Goal: Transaction & Acquisition: Purchase product/service

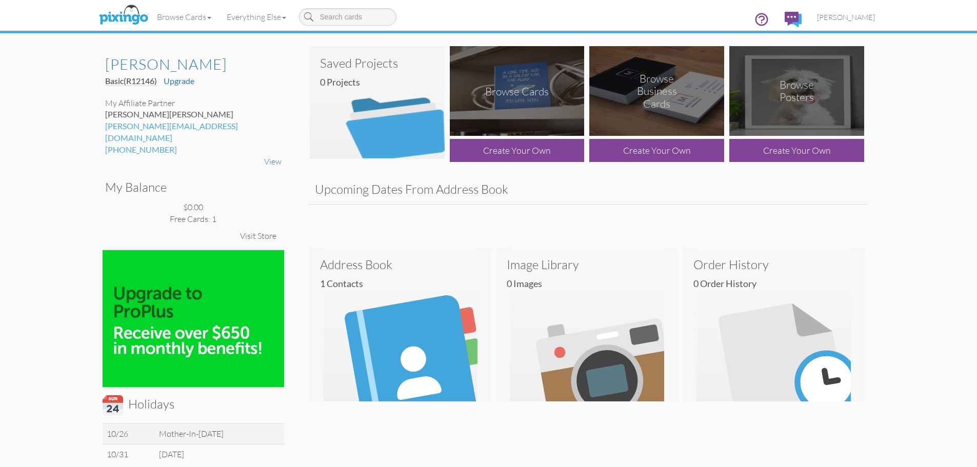
click at [579, 207] on div at bounding box center [587, 219] width 560 height 31
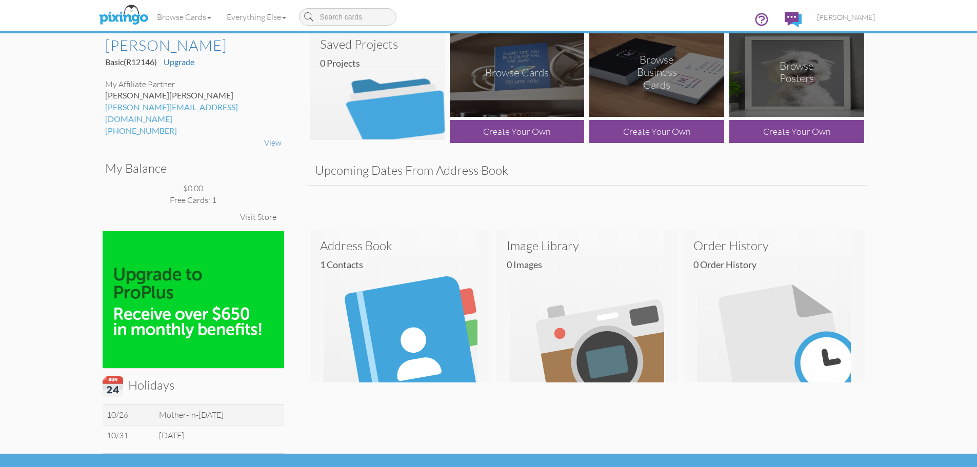
scroll to position [27, 0]
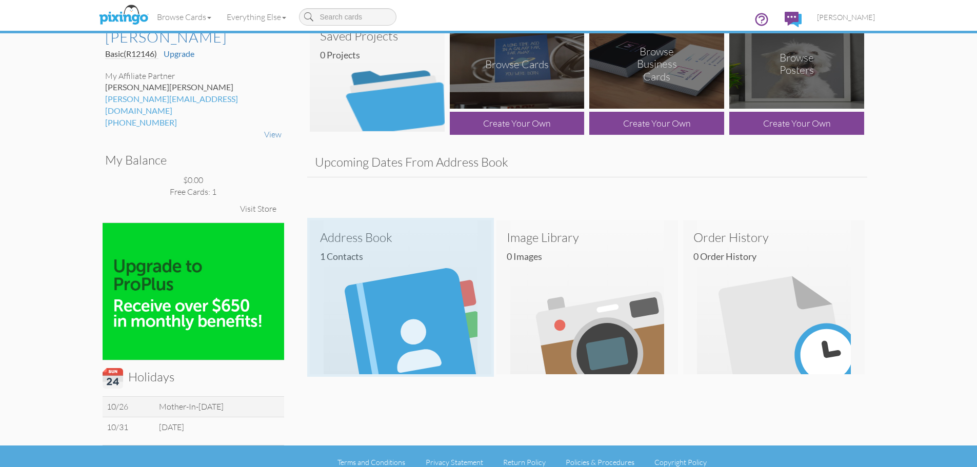
click at [419, 284] on img at bounding box center [401, 298] width 182 height 154
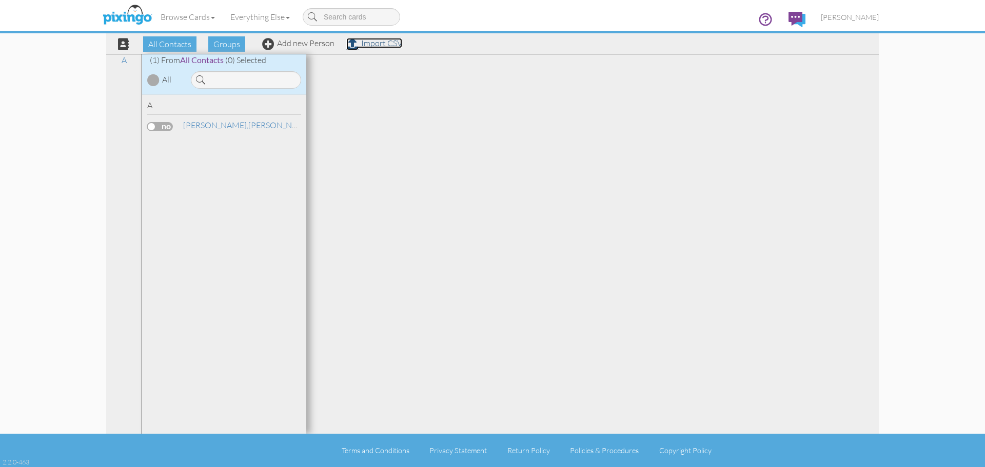
click at [375, 44] on link "Import CSV" at bounding box center [374, 43] width 56 height 10
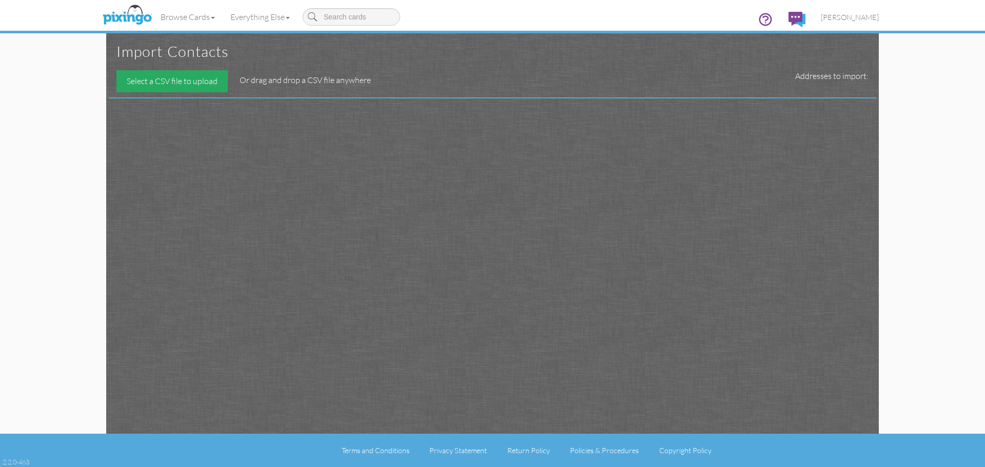
click at [175, 80] on div "Select a CSV file to upload" at bounding box center [171, 81] width 111 height 22
click at [159, 82] on div "Select a CSV file to upload" at bounding box center [171, 81] width 111 height 22
type input "C:\fakepath\Name and Addresses - Sheet1.csv"
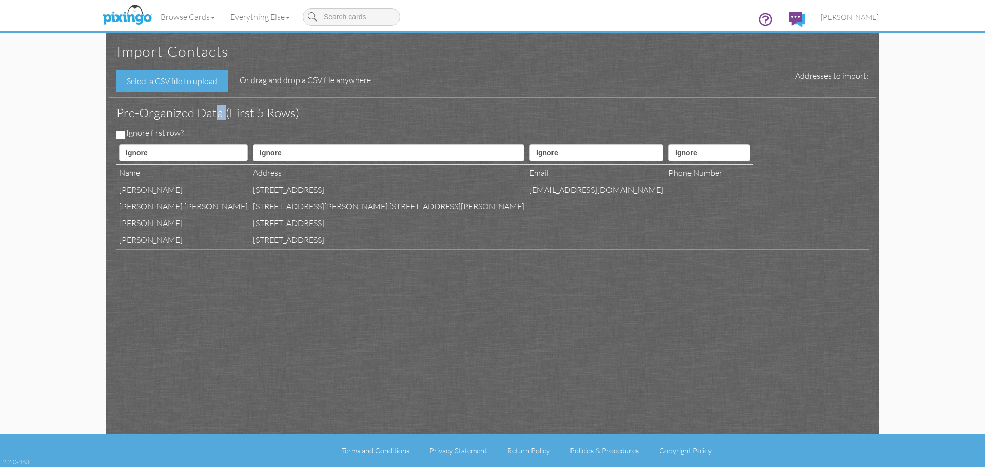
drag, startPoint x: 218, startPoint y: 117, endPoint x: 226, endPoint y: 122, distance: 9.4
click at [225, 122] on div "Pre-organized data (First 5 rows)" at bounding box center [489, 113] width 760 height 29
click at [527, 242] on td at bounding box center [596, 240] width 139 height 17
click at [173, 133] on label "Ignore first row?" at bounding box center [154, 133] width 57 height 12
click at [125, 133] on input "Ignore first row?" at bounding box center [120, 135] width 8 height 8
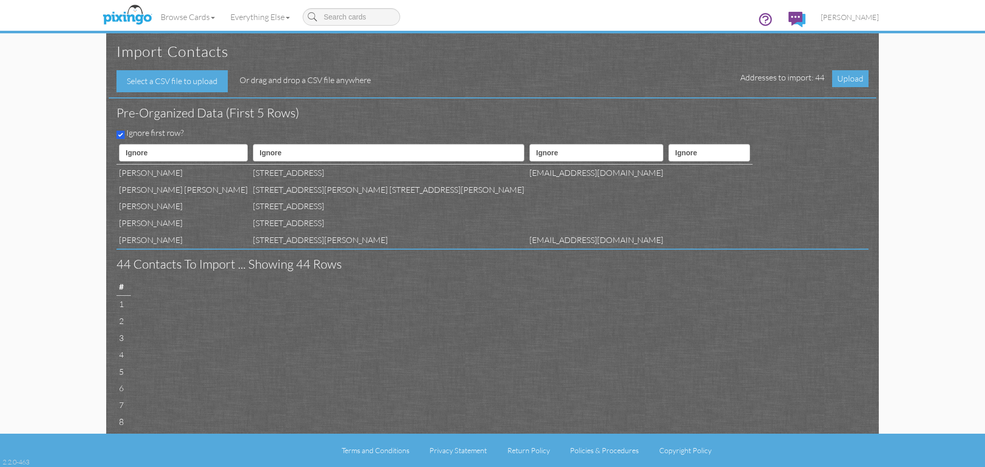
click at [181, 132] on label "Ignore first row?" at bounding box center [154, 133] width 57 height 12
click at [125, 132] on input "Ignore first row?" at bounding box center [120, 135] width 8 height 8
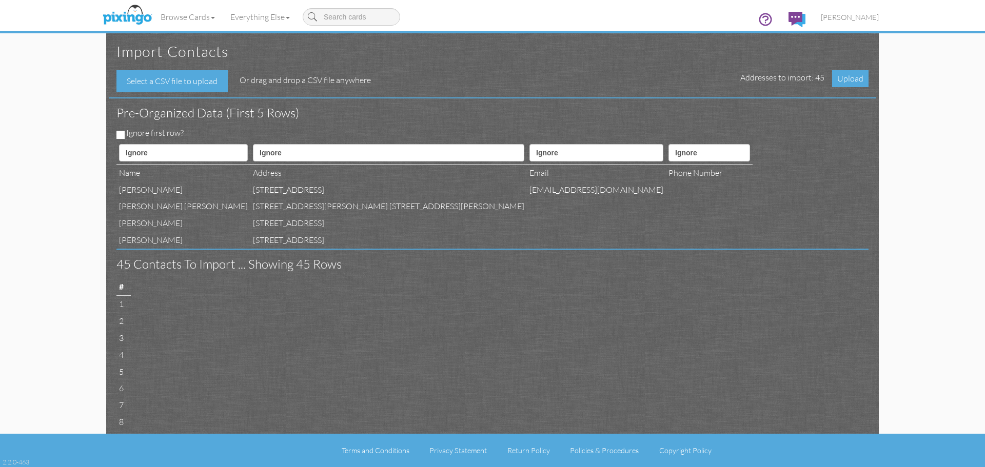
click at [181, 132] on label "Ignore first row?" at bounding box center [154, 133] width 57 height 12
click at [125, 132] on input "Ignore first row?" at bounding box center [120, 135] width 8 height 8
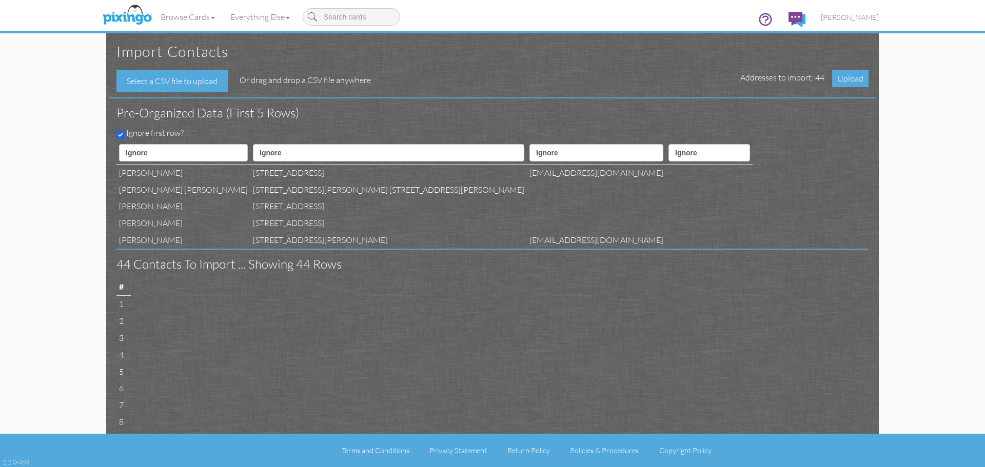
click at [181, 132] on label "Ignore first row?" at bounding box center [154, 133] width 57 height 12
click at [125, 132] on input "Ignore first row?" at bounding box center [120, 135] width 8 height 8
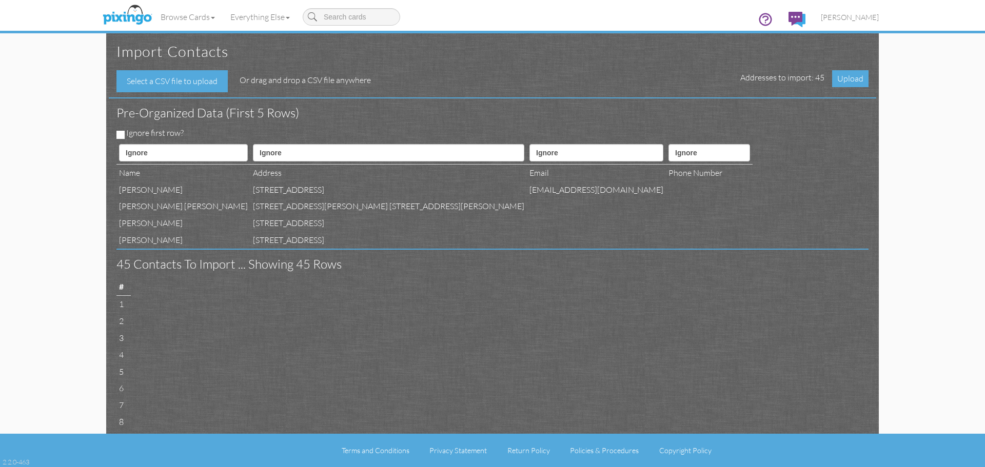
click at [175, 132] on label "Ignore first row?" at bounding box center [154, 133] width 57 height 12
click at [125, 132] on input "Ignore first row?" at bounding box center [120, 135] width 8 height 8
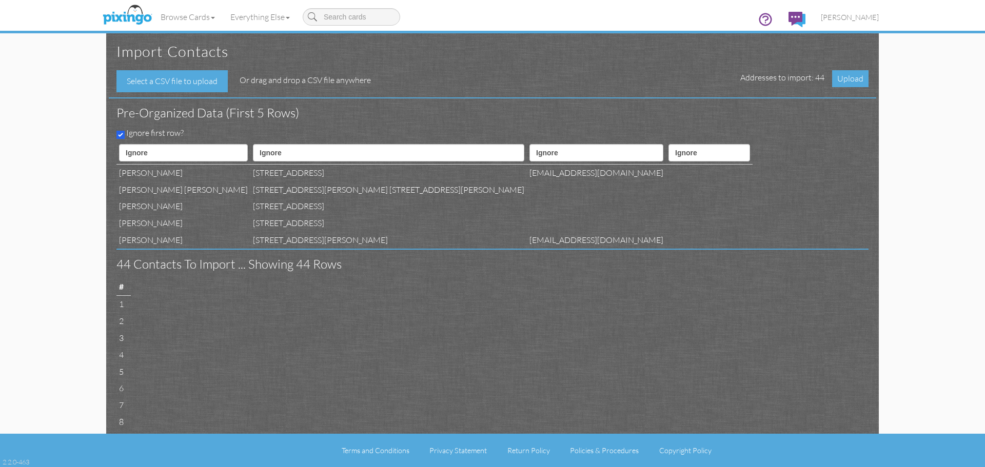
click at [177, 132] on label "Ignore first row?" at bounding box center [154, 133] width 57 height 12
click at [125, 132] on input "Ignore first row?" at bounding box center [120, 135] width 8 height 8
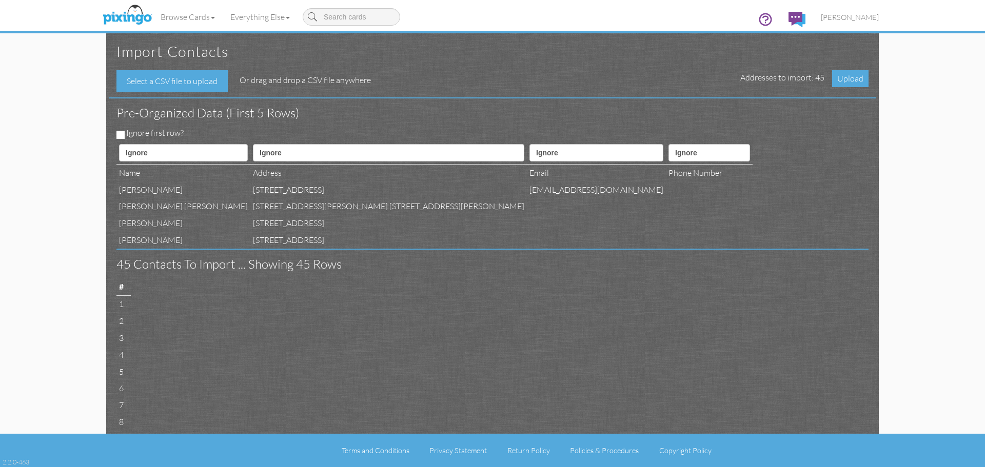
click at [177, 132] on label "Ignore first row?" at bounding box center [154, 133] width 57 height 12
click at [125, 132] on input "Ignore first row?" at bounding box center [120, 135] width 8 height 8
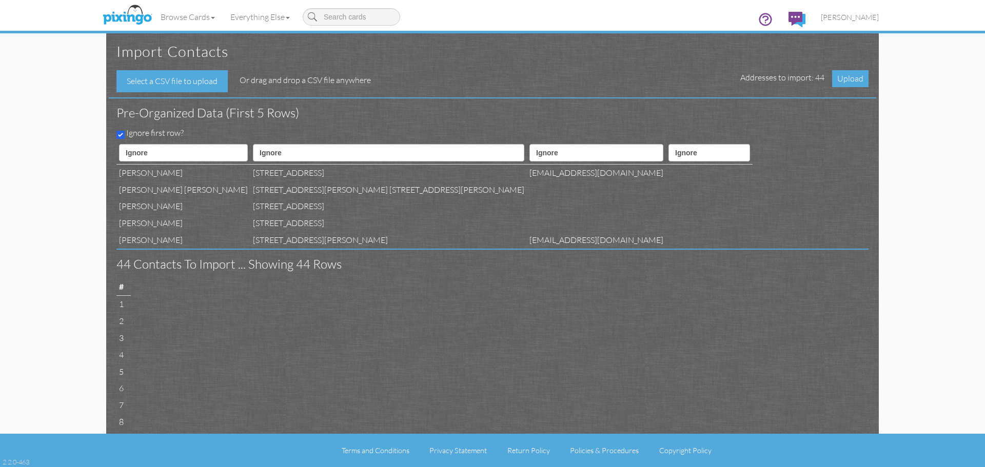
click at [177, 132] on label "Ignore first row?" at bounding box center [154, 133] width 57 height 12
click at [125, 132] on input "Ignore first row?" at bounding box center [120, 135] width 8 height 8
checkbox input "false"
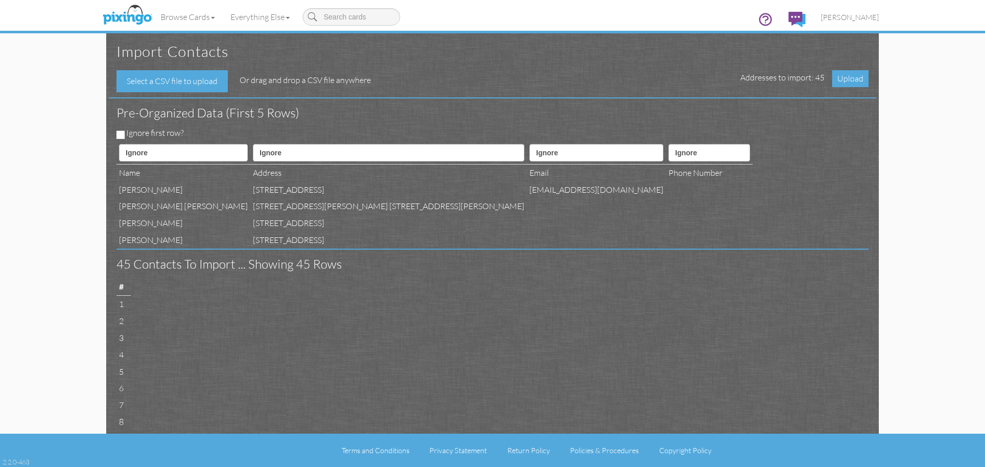
drag, startPoint x: 386, startPoint y: 122, endPoint x: 403, endPoint y: 127, distance: 17.7
click at [386, 123] on div "Pre-organized data (First 5 rows)" at bounding box center [489, 113] width 760 height 29
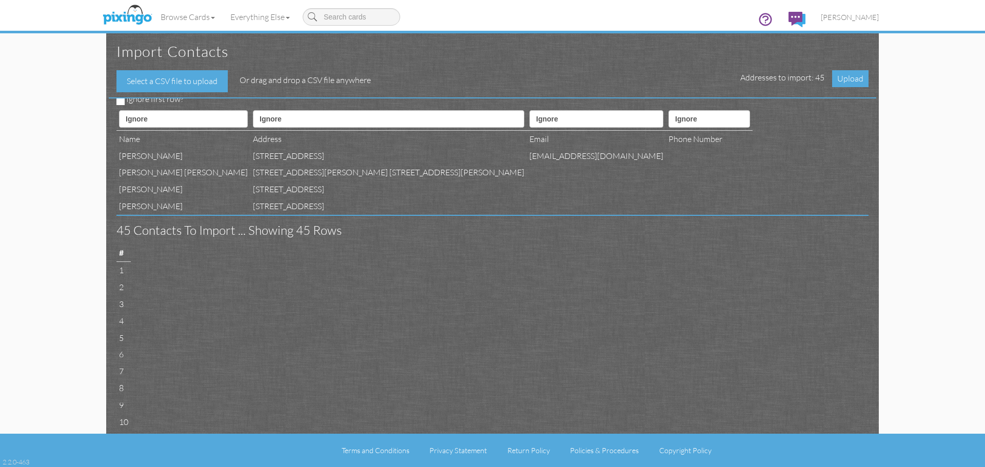
scroll to position [51, 0]
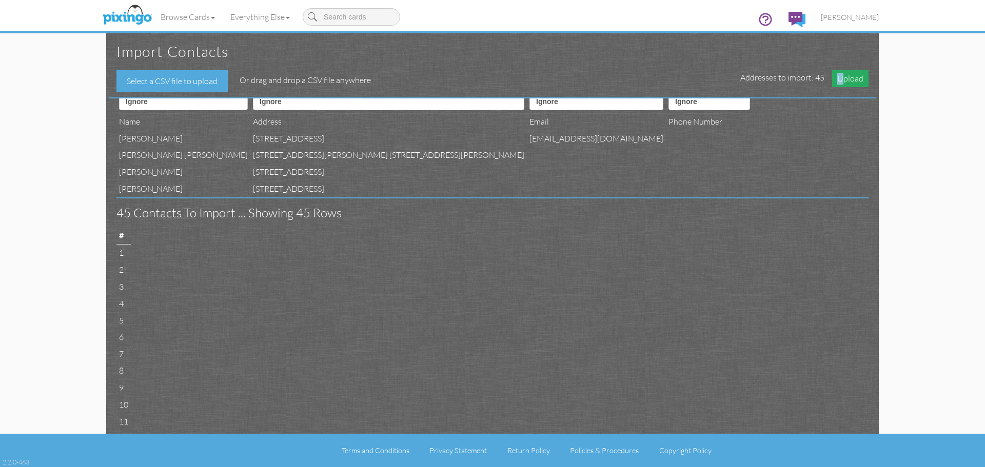
click at [841, 80] on span "Upload" at bounding box center [850, 78] width 36 height 17
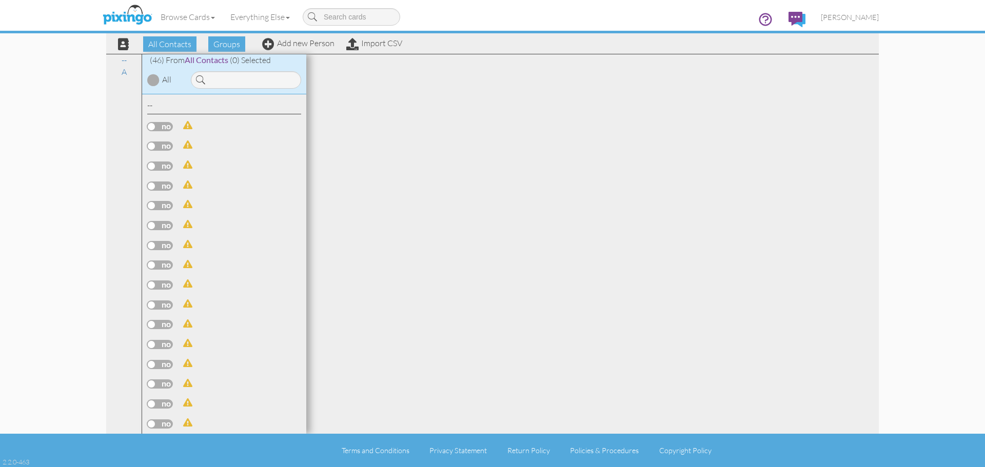
drag, startPoint x: 517, startPoint y: 120, endPoint x: 590, endPoint y: 101, distance: 75.2
click at [519, 120] on div at bounding box center [592, 244] width 573 height 380
click at [175, 47] on span "All Contacts" at bounding box center [169, 43] width 53 height 15
click at [127, 73] on link "A" at bounding box center [123, 72] width 15 height 12
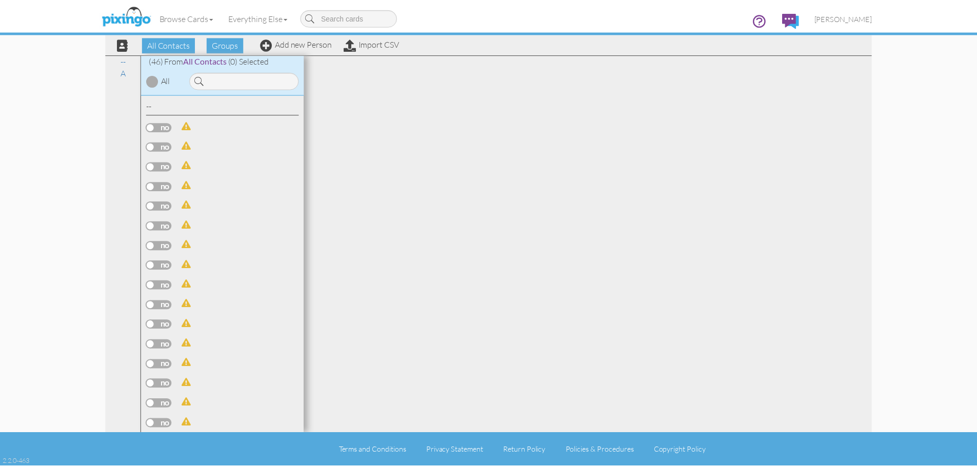
scroll to position [618, 0]
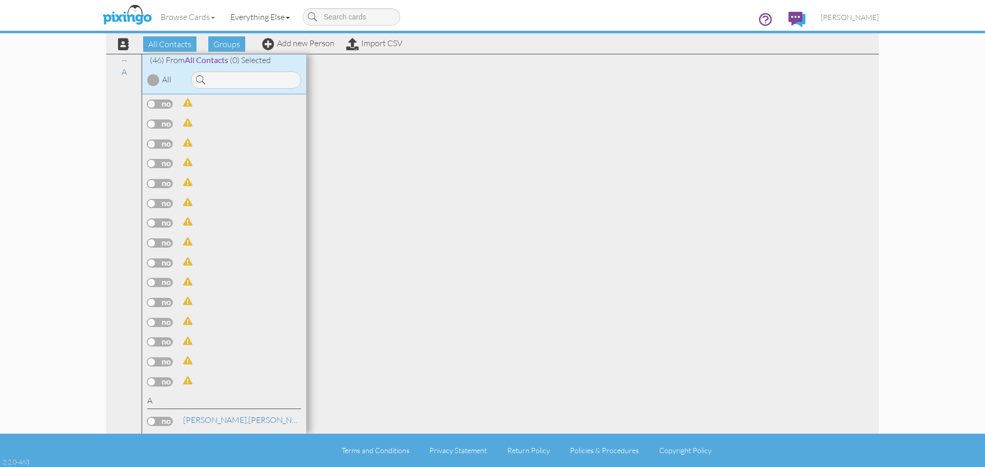
click at [282, 19] on link "Everything Else" at bounding box center [260, 17] width 75 height 26
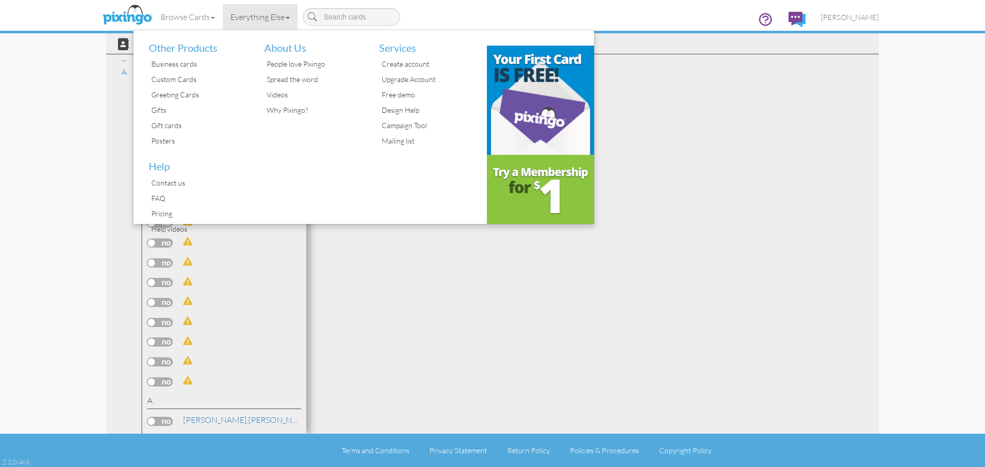
click at [478, 286] on div at bounding box center [592, 244] width 573 height 380
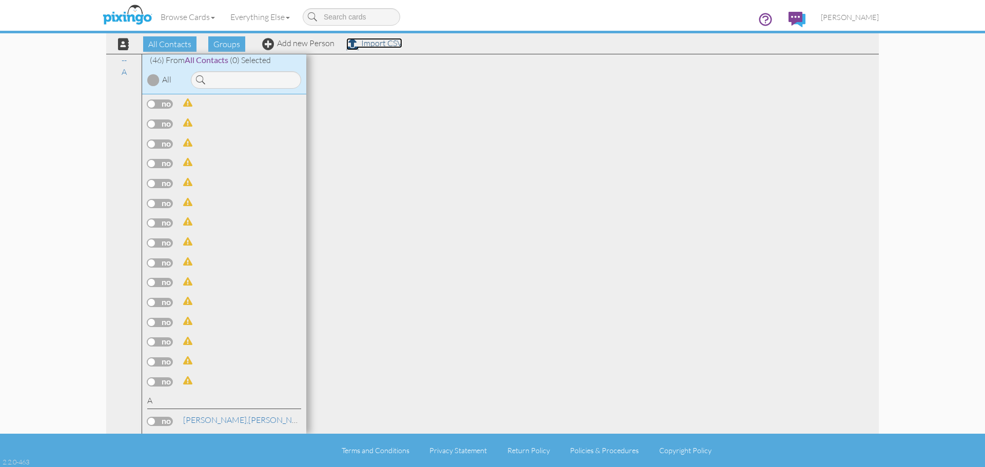
click at [354, 43] on span at bounding box center [352, 44] width 12 height 12
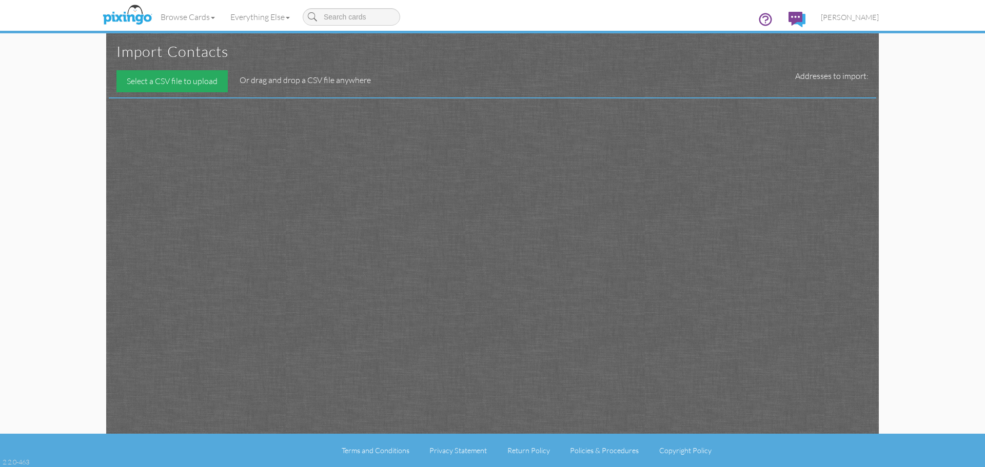
click at [203, 83] on div "Select a CSV file to upload" at bounding box center [171, 81] width 111 height 22
type input "C:\fakepath\Name and Addresses - Sheet1.csv"
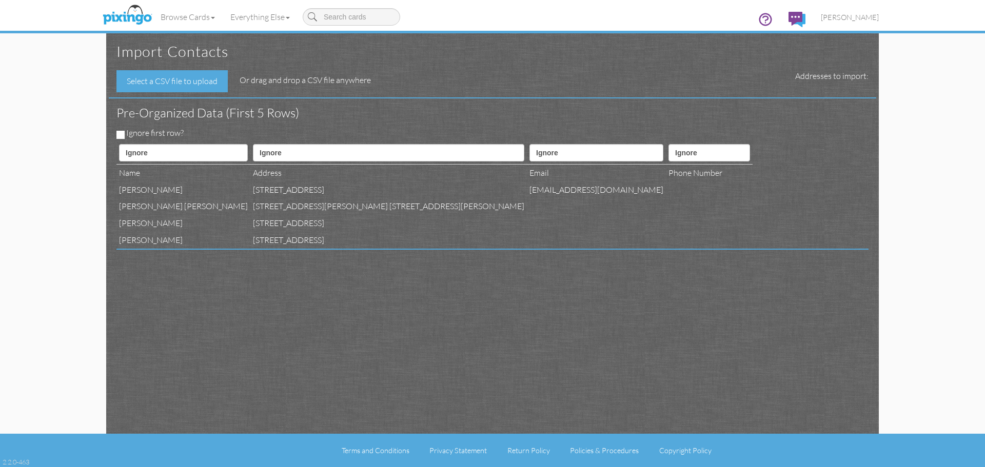
click at [674, 301] on div "Pre-organized data (First 5 rows) Ignore first row? Ignore ---------- First nam…" at bounding box center [497, 270] width 762 height 342
click at [267, 79] on span "Or drag and drop a CSV file anywhere" at bounding box center [305, 80] width 131 height 10
drag, startPoint x: 271, startPoint y: 92, endPoint x: 272, endPoint y: 87, distance: 5.2
click at [272, 92] on div "Select a CSV file to upload Or drag and drop a CSV file anywhere Addresses to i…" at bounding box center [493, 81] width 768 height 22
click at [273, 79] on span "Or drag and drop a CSV file anywhere" at bounding box center [305, 80] width 131 height 10
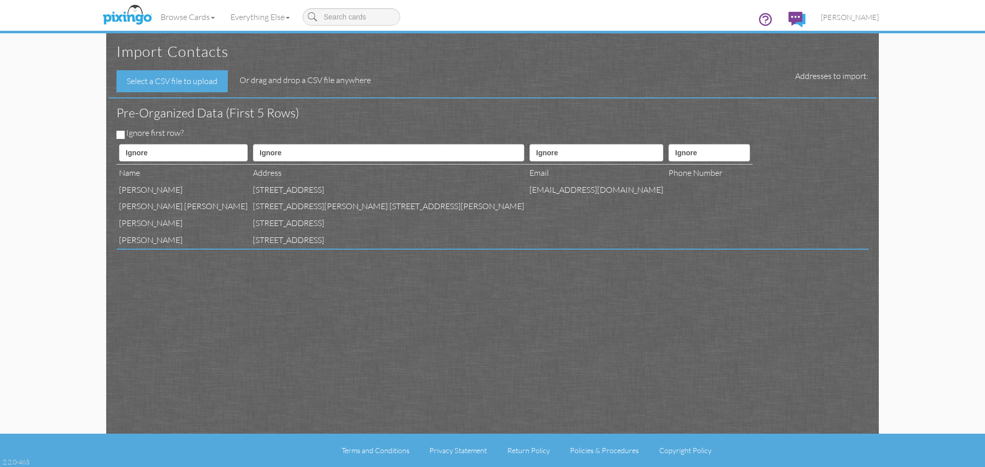
drag, startPoint x: 333, startPoint y: 82, endPoint x: 312, endPoint y: 91, distance: 23.7
click at [332, 84] on span "Or drag and drop a CSV file anywhere" at bounding box center [305, 80] width 131 height 10
click at [164, 157] on select "Ignore ---------- First name Last name ---------- Address 1 Address 2 City Stat…" at bounding box center [183, 152] width 129 height 17
click at [166, 157] on select "Ignore ---------- First name Last name ---------- Address 1 Address 2 City Stat…" at bounding box center [183, 152] width 129 height 17
click at [316, 160] on select "Ignore ---------- First name Last name ---------- Address 1 Address 2 City Stat…" at bounding box center [388, 152] width 271 height 17
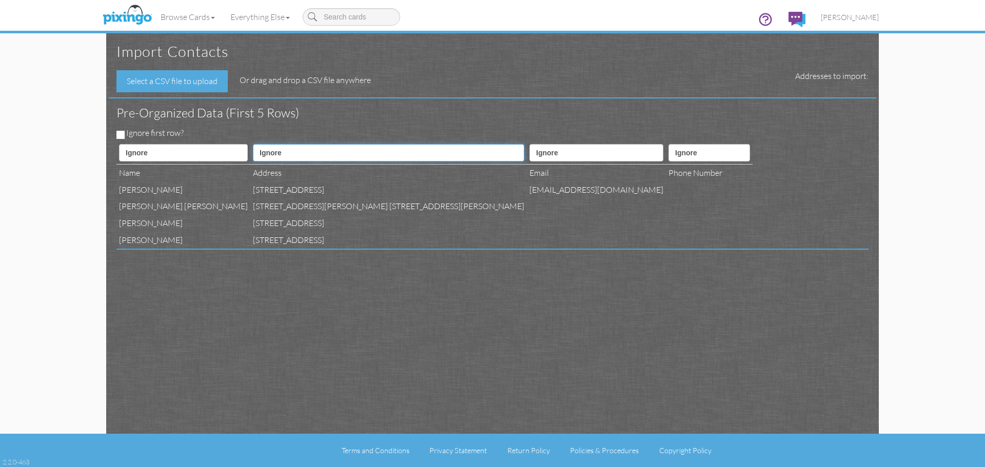
click at [316, 160] on select "Ignore ---------- First name Last name ---------- Address 1 Address 2 City Stat…" at bounding box center [388, 152] width 271 height 17
drag, startPoint x: 456, startPoint y: 229, endPoint x: 461, endPoint y: 224, distance: 6.5
click at [527, 230] on td at bounding box center [596, 223] width 139 height 17
drag, startPoint x: 547, startPoint y: 367, endPoint x: 564, endPoint y: 358, distance: 20.0
click at [551, 367] on div "Pre-organized data (First 5 rows) Ignore first row? Ignore ---------- First nam…" at bounding box center [497, 270] width 762 height 342
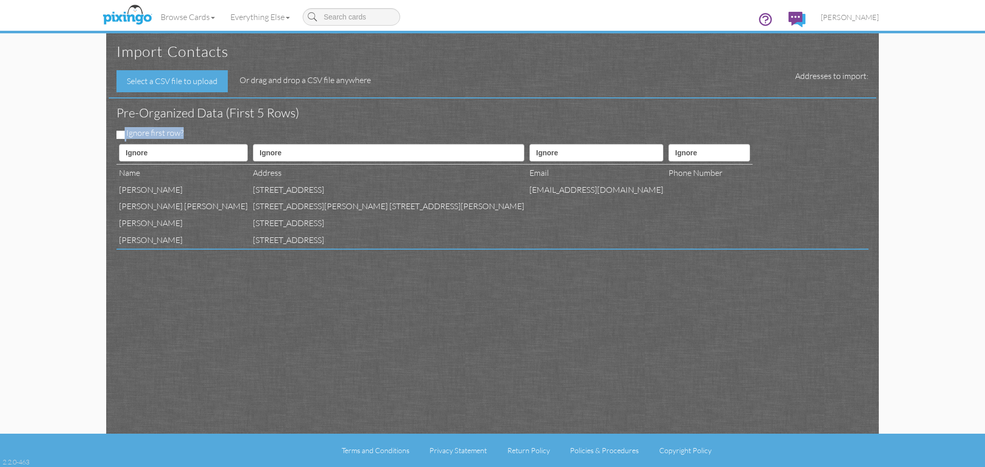
drag, startPoint x: 866, startPoint y: 100, endPoint x: 827, endPoint y: 173, distance: 83.5
click at [834, 170] on div "Pre-organized data (First 5 rows) Ignore first row? Ignore ---------- First nam…" at bounding box center [497, 270] width 762 height 342
click at [866, 70] on div "Select a CSV file to upload Or drag and drop a CSV file anywhere Addresses to i…" at bounding box center [493, 81] width 768 height 22
click at [392, 95] on div "Import contacts Select a CSV file to upload Or drag and drop a CSV file anywher…" at bounding box center [492, 233] width 752 height 401
click at [266, 112] on h3 "Pre-organized data (First 5 rows)" at bounding box center [484, 112] width 737 height 13
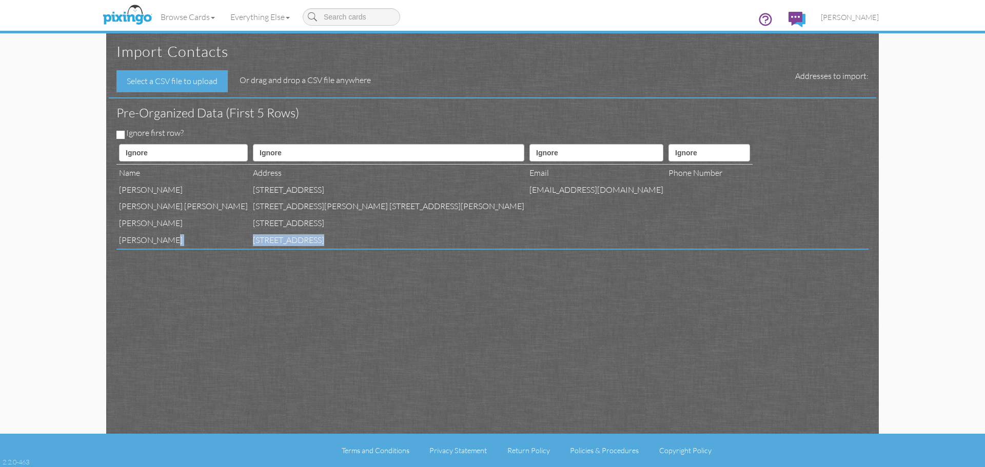
drag, startPoint x: 166, startPoint y: 241, endPoint x: 352, endPoint y: 248, distance: 185.8
click at [350, 249] on div "Pre-organized data (First 5 rows) Ignore first row? Ignore ---------- First nam…" at bounding box center [497, 270] width 762 height 342
click at [367, 243] on td "[STREET_ADDRESS]" at bounding box center [388, 240] width 277 height 17
click at [527, 205] on td at bounding box center [596, 206] width 139 height 17
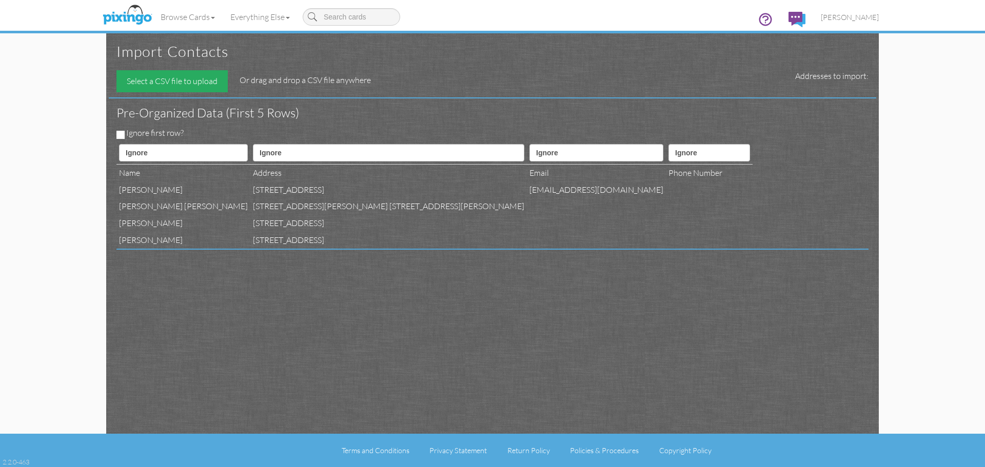
click at [190, 84] on div "Select a CSV file to upload" at bounding box center [171, 81] width 111 height 22
type input "C:\fakepath\Name and Addresses - Sheet1.csv"
drag, startPoint x: 817, startPoint y: 232, endPoint x: 814, endPoint y: 241, distance: 9.2
click at [814, 240] on div "Ignore ---------- First name Last name ---------- Address 1 Address 2 City Stat…" at bounding box center [489, 195] width 760 height 107
click at [331, 148] on select "Ignore ---------- First name Last name ---------- Address 1 Address 2 City Stat…" at bounding box center [388, 152] width 271 height 17
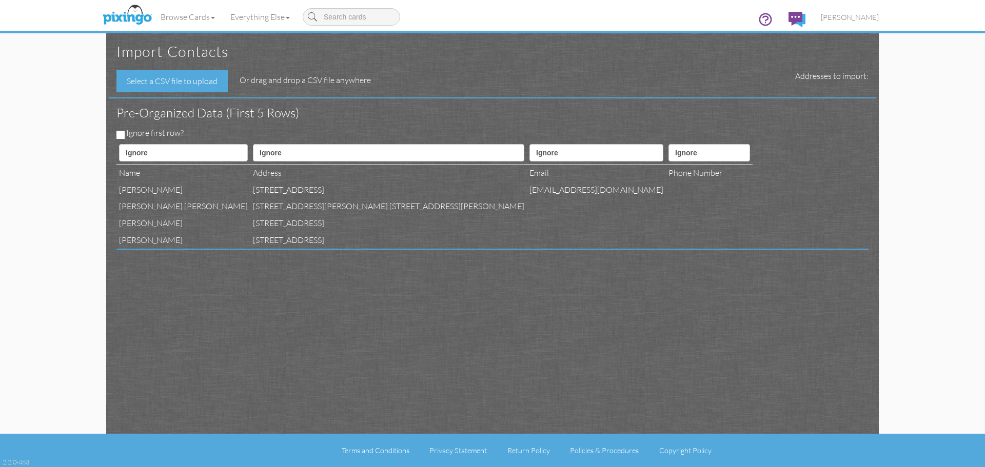
click at [187, 144] on th "Ignore ---------- First name Last name ---------- Address 1 Address 2 City Stat…" at bounding box center [183, 153] width 134 height 23
click at [166, 125] on div "Pre-organized data (First 5 rows)" at bounding box center [489, 113] width 760 height 29
click at [168, 132] on label "Ignore first row?" at bounding box center [154, 133] width 57 height 12
click at [151, 134] on label "Ignore first row?" at bounding box center [154, 133] width 57 height 12
click at [119, 131] on div "Import contacts Select a CSV file to upload Or drag and drop a CSV file anywher…" at bounding box center [492, 233] width 773 height 401
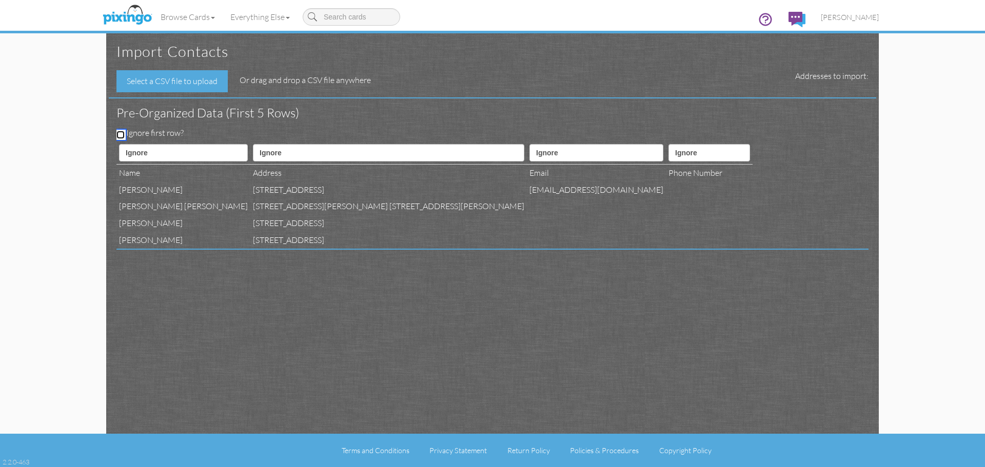
click at [121, 132] on input "Ignore first row?" at bounding box center [120, 135] width 8 height 8
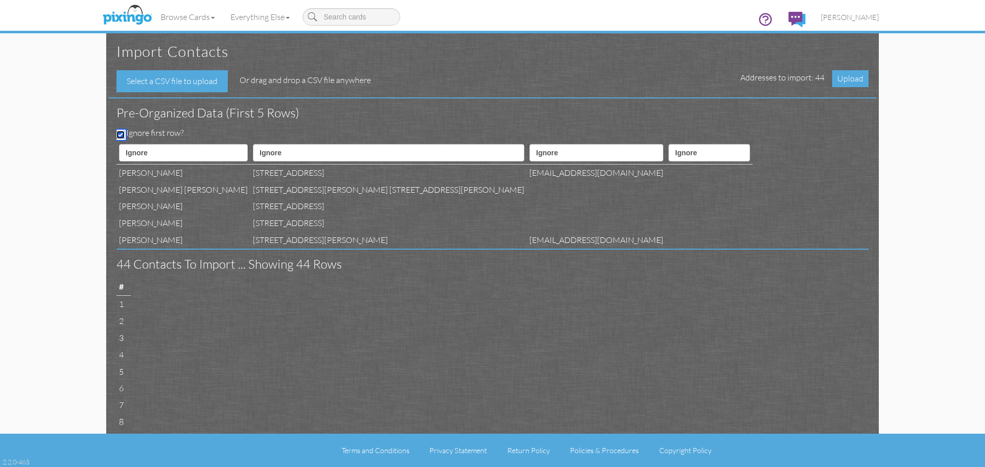
click at [121, 132] on input "Ignore first row?" at bounding box center [120, 135] width 8 height 8
checkbox input "false"
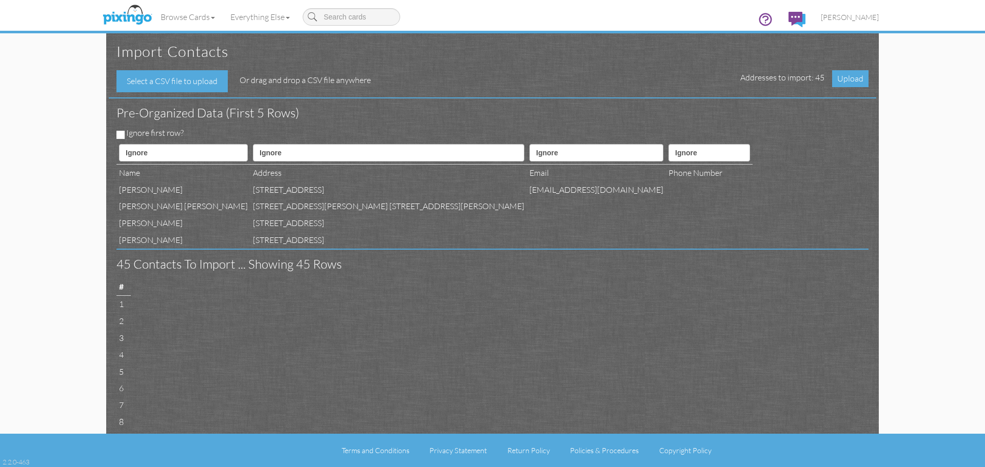
click at [837, 83] on span "Upload" at bounding box center [850, 78] width 36 height 17
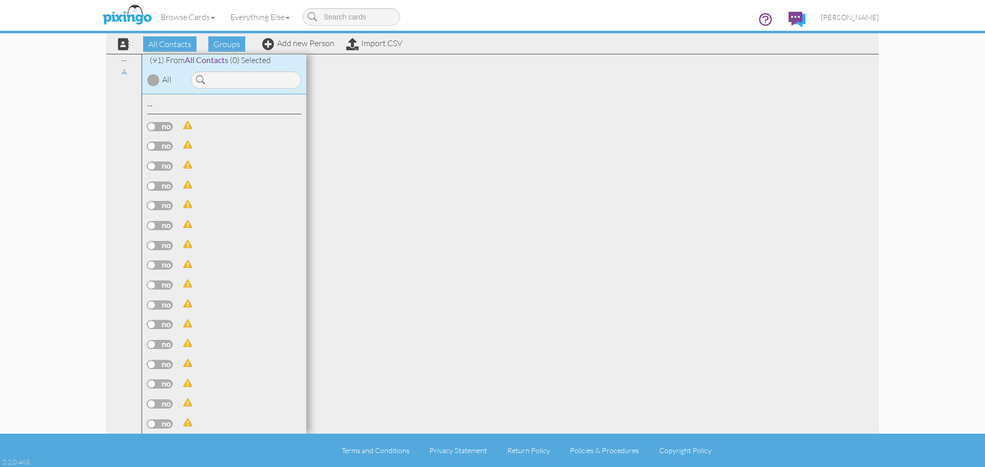
click at [166, 130] on label at bounding box center [160, 126] width 26 height 9
click at [0, 0] on input "checkbox" at bounding box center [0, 0] width 0 height 0
click at [168, 129] on label at bounding box center [160, 126] width 26 height 9
click at [0, 0] on input "checkbox" at bounding box center [0, 0] width 0 height 0
click at [255, 87] on input at bounding box center [246, 79] width 110 height 17
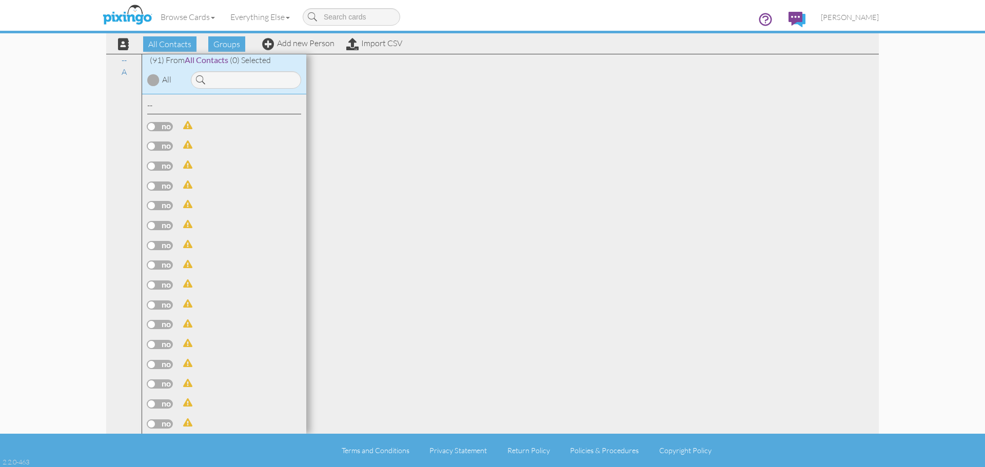
click at [185, 58] on div "(91) From All Contacts (0) Selected" at bounding box center [224, 60] width 164 height 12
click at [209, 60] on span "All Contacts" at bounding box center [207, 60] width 44 height 10
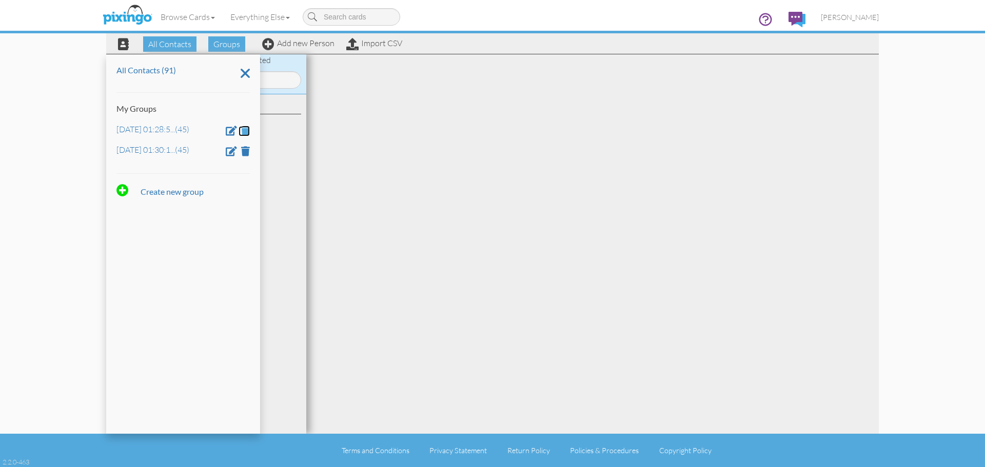
click at [245, 131] on span at bounding box center [245, 131] width 9 height 10
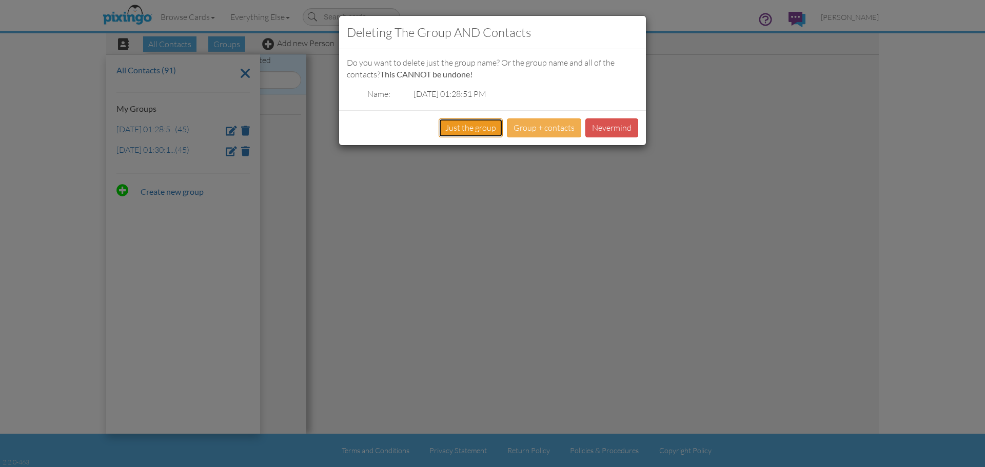
click at [489, 127] on button "Just the group" at bounding box center [471, 128] width 64 height 19
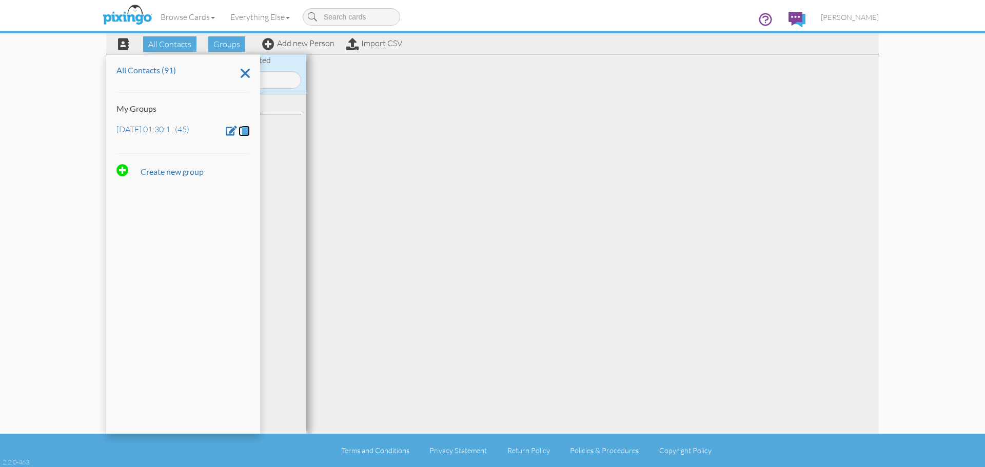
click at [247, 130] on span at bounding box center [245, 131] width 9 height 10
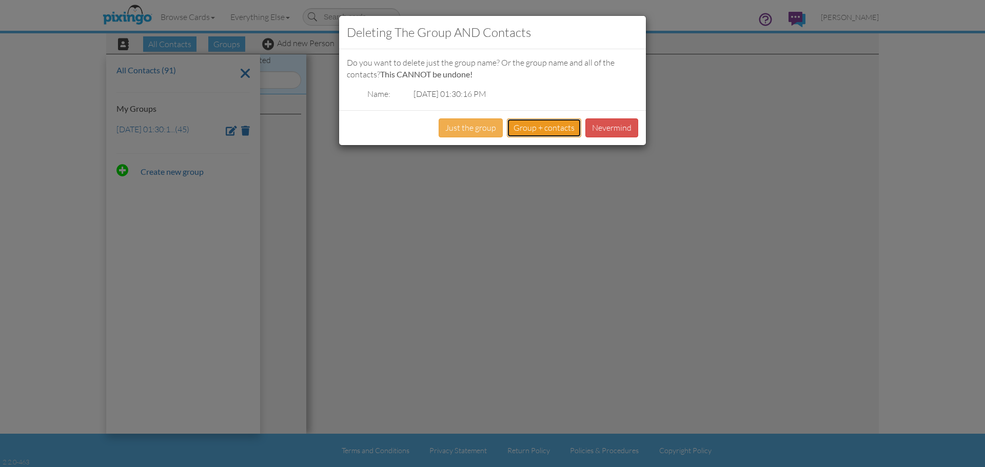
click at [537, 130] on button "Group + contacts" at bounding box center [544, 128] width 74 height 19
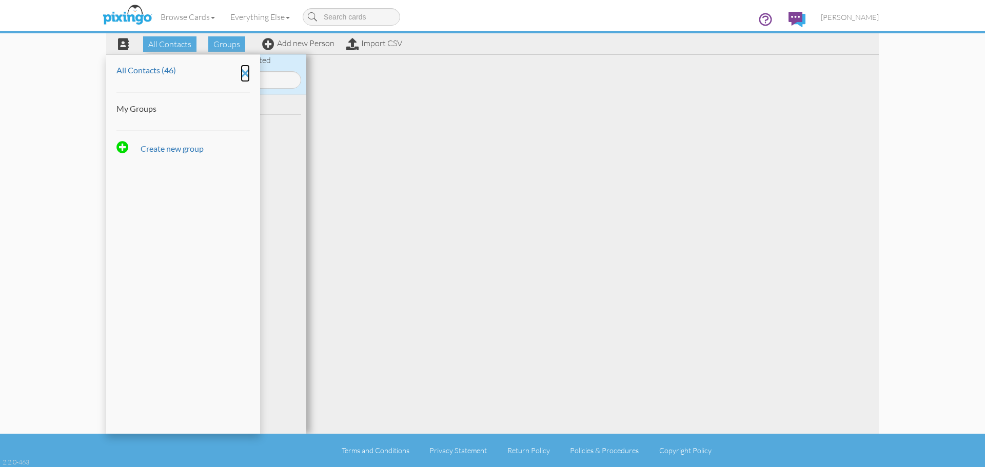
click at [249, 70] on icon at bounding box center [245, 73] width 9 height 17
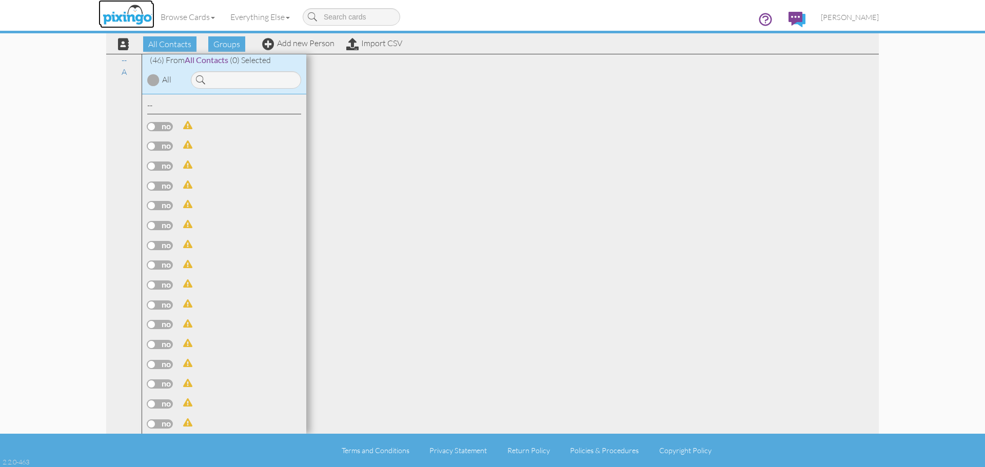
click at [139, 17] on img at bounding box center [127, 16] width 54 height 26
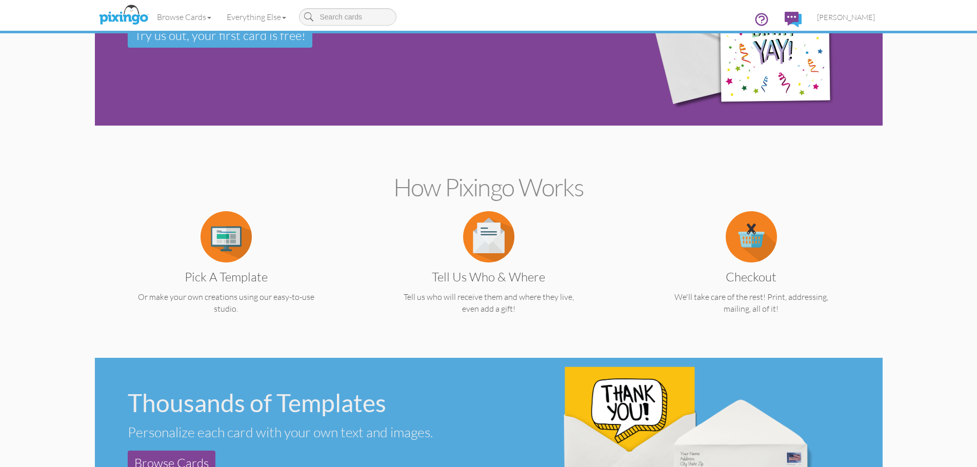
scroll to position [154, 0]
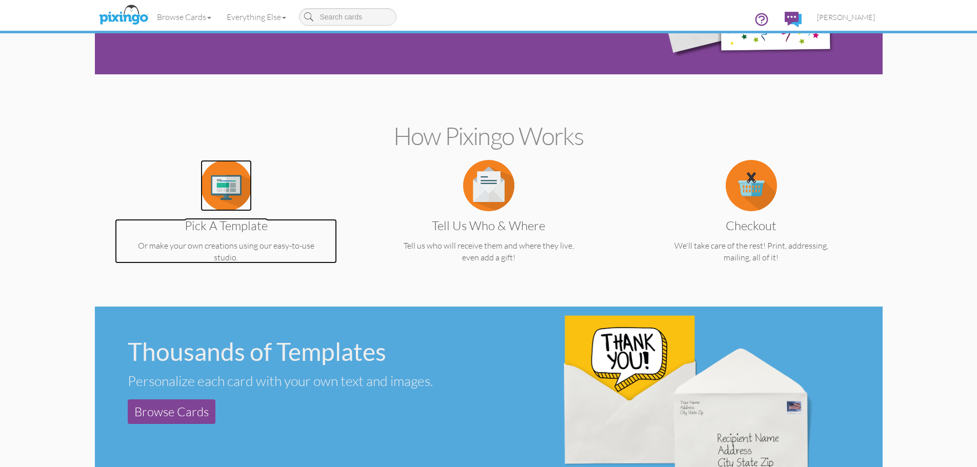
click at [236, 198] on img at bounding box center [226, 185] width 51 height 51
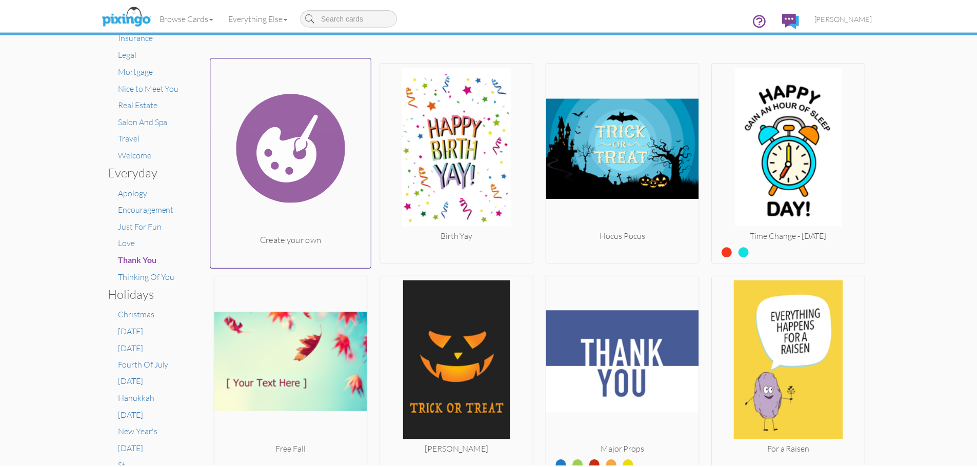
scroll to position [205, 0]
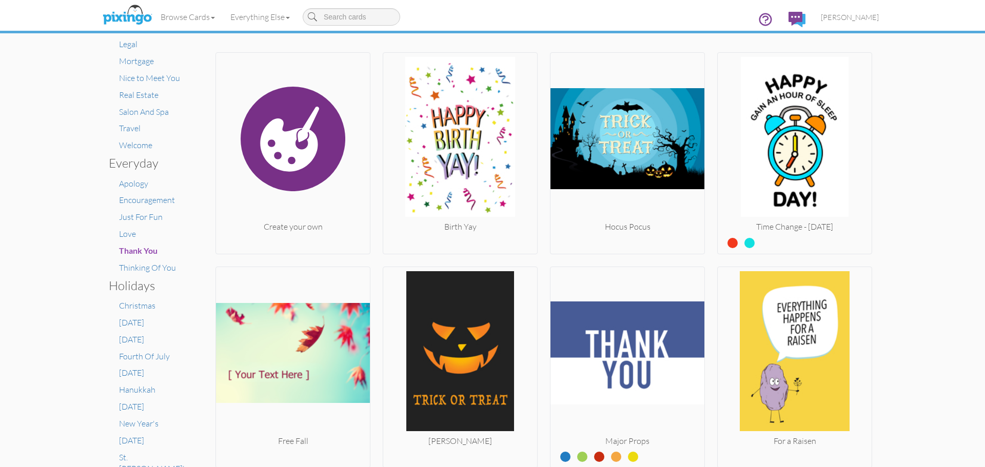
drag, startPoint x: 310, startPoint y: 200, endPoint x: 316, endPoint y: 205, distance: 7.6
click at [312, 200] on img at bounding box center [293, 139] width 154 height 164
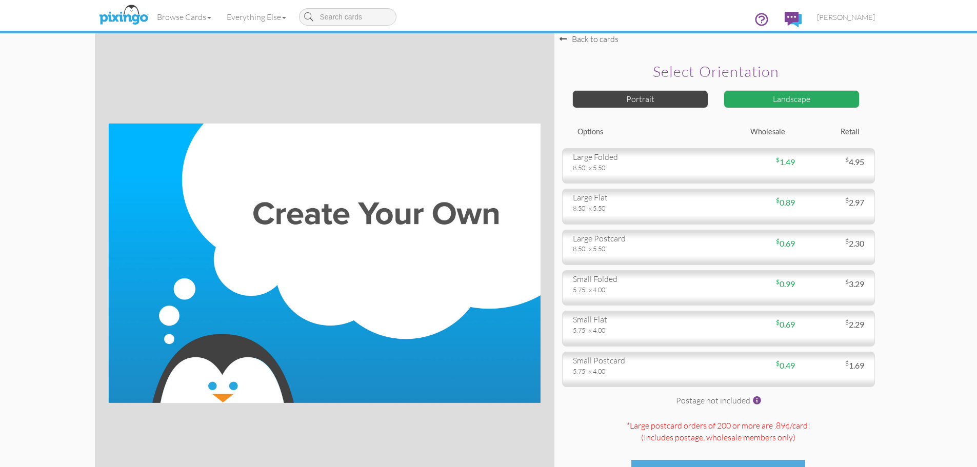
click at [596, 42] on div "Back to cards" at bounding box center [589, 39] width 59 height 12
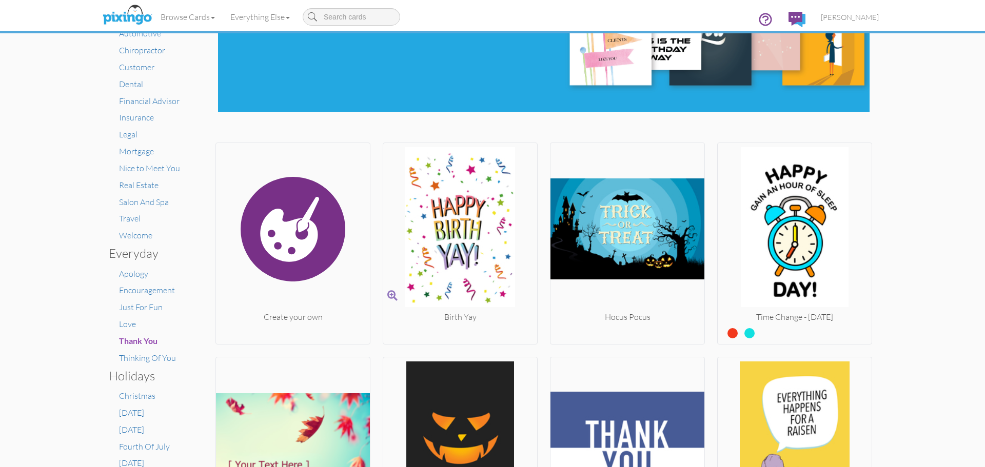
scroll to position [51, 0]
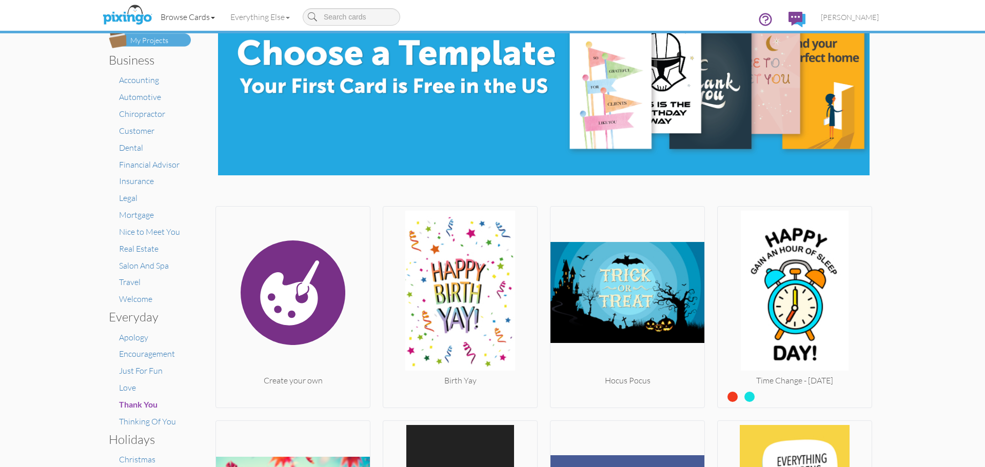
click at [218, 17] on link "Browse Cards" at bounding box center [188, 17] width 70 height 26
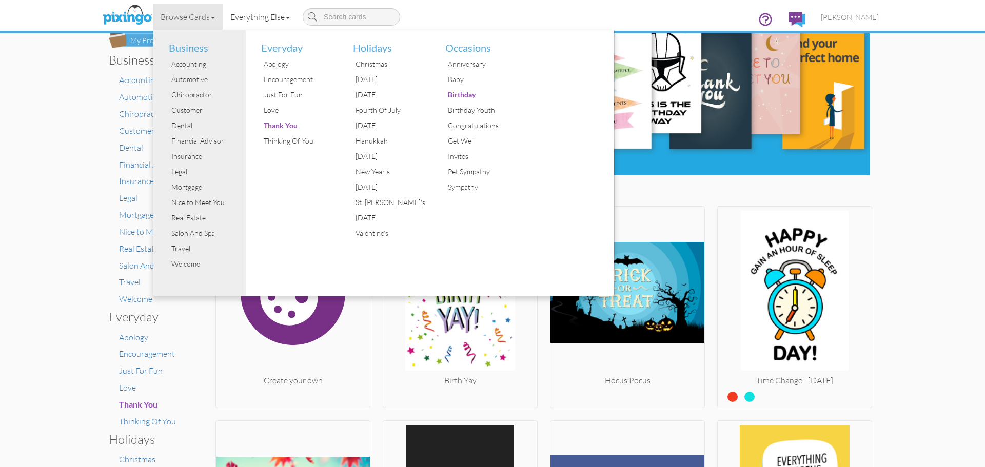
click at [287, 19] on link "Everything Else" at bounding box center [260, 17] width 75 height 26
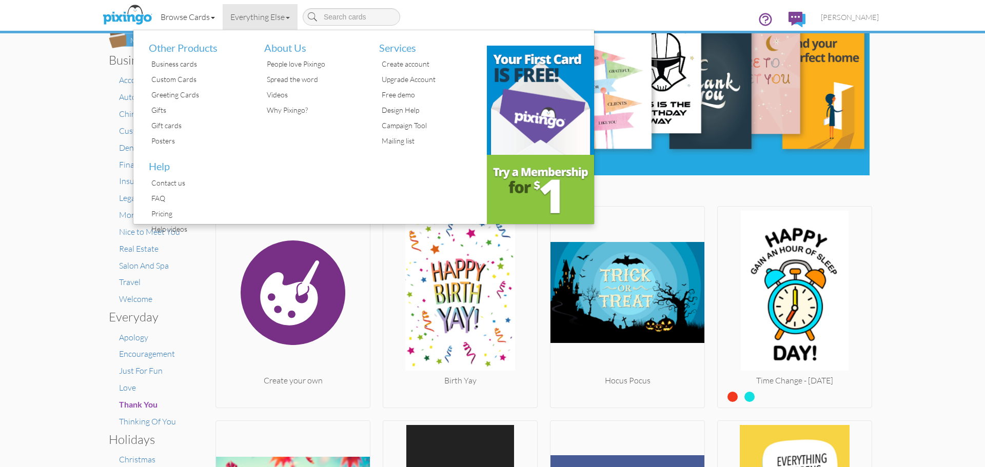
click at [198, 20] on link "Browse Cards" at bounding box center [188, 17] width 70 height 26
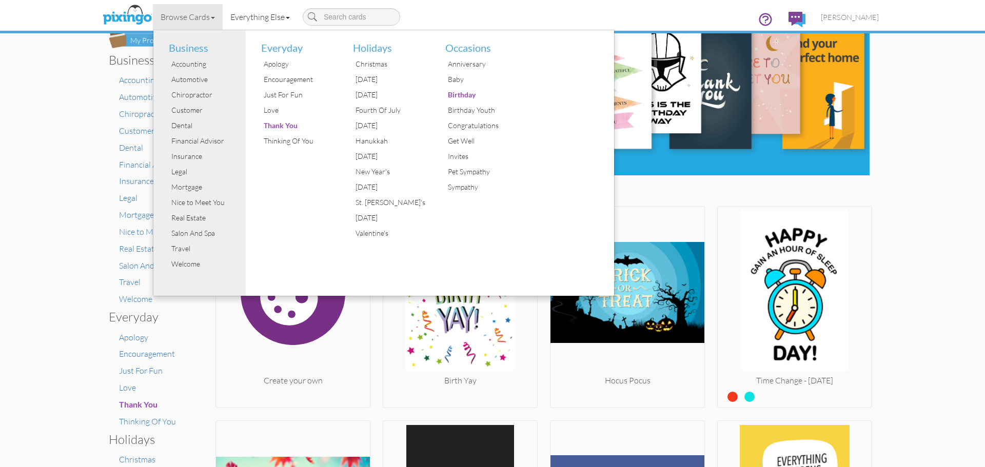
drag, startPoint x: 232, startPoint y: 16, endPoint x: 218, endPoint y: 17, distance: 14.4
click at [232, 16] on link "Everything Else" at bounding box center [260, 17] width 75 height 26
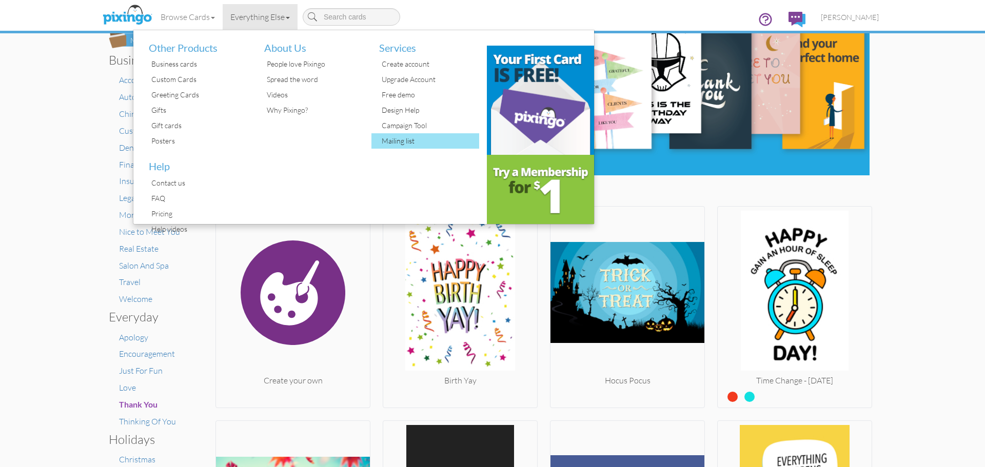
click at [413, 138] on div "Mailing list" at bounding box center [429, 140] width 100 height 15
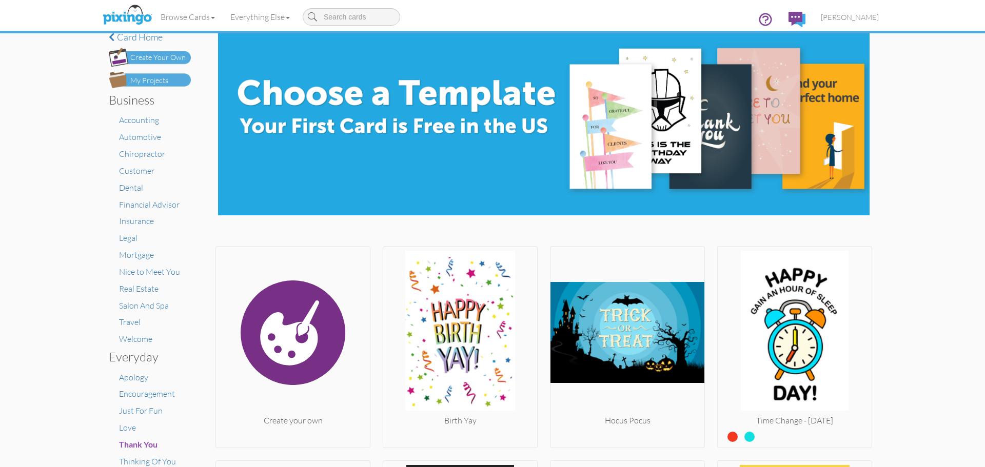
scroll to position [0, 0]
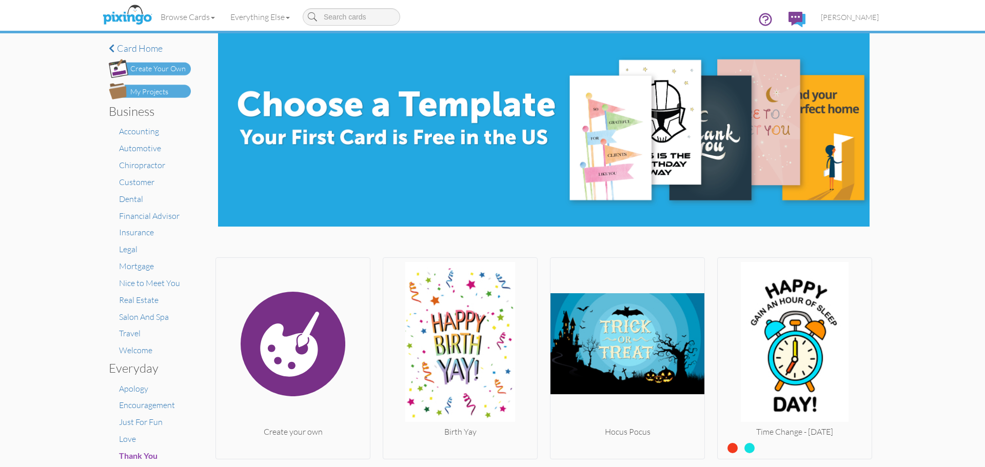
click at [531, 139] on img at bounding box center [543, 129] width 651 height 193
click at [355, 94] on img at bounding box center [543, 129] width 651 height 193
click at [617, 139] on img at bounding box center [543, 129] width 651 height 193
click at [161, 90] on div "My Projects" at bounding box center [149, 92] width 38 height 11
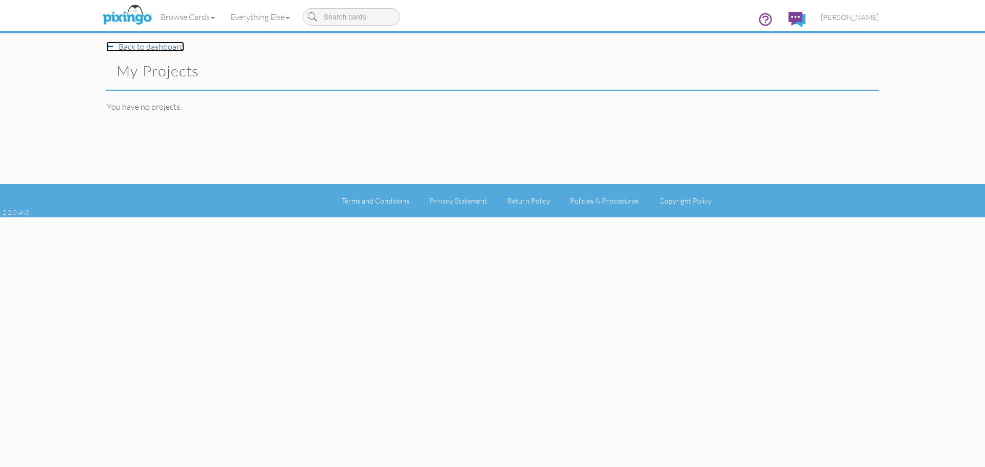
click at [154, 47] on link "Back to dashboard" at bounding box center [145, 47] width 78 height 10
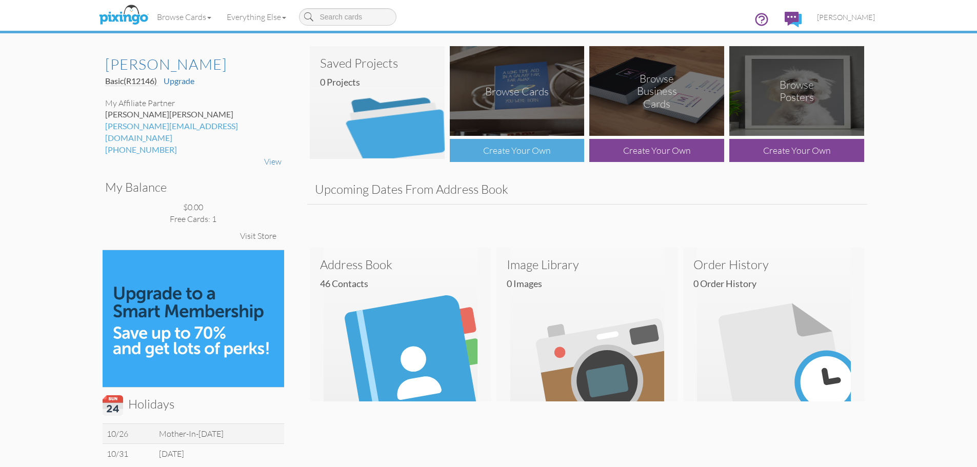
click at [533, 153] on div "Create Your Own" at bounding box center [517, 150] width 135 height 23
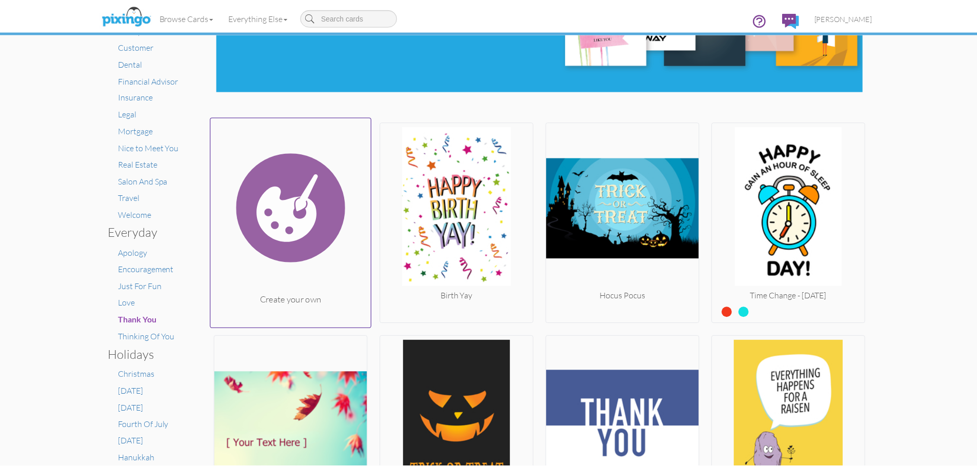
scroll to position [154, 0]
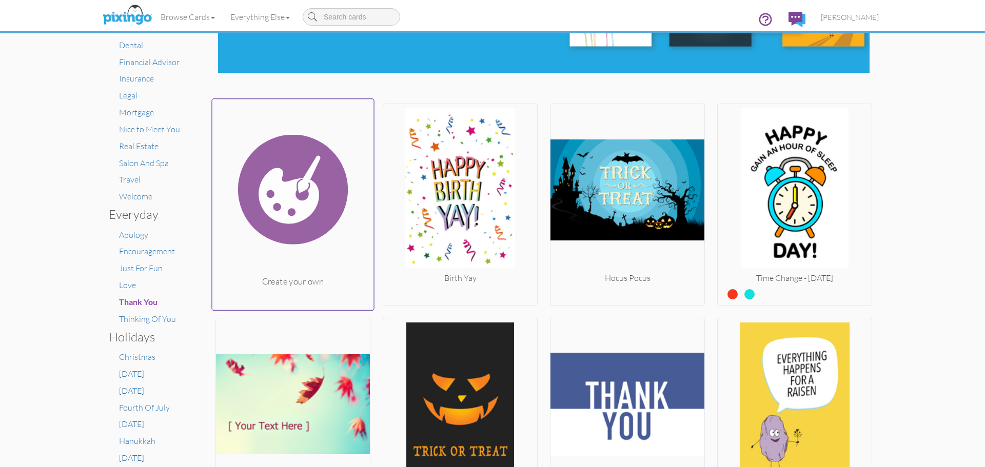
click at [311, 253] on img at bounding box center [293, 189] width 162 height 172
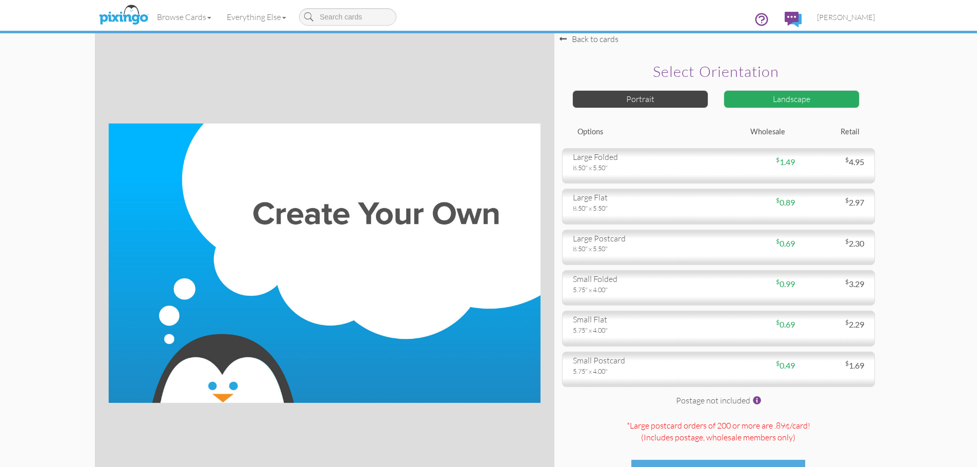
click at [759, 99] on div "Landscape" at bounding box center [792, 99] width 136 height 18
click at [675, 100] on div "Portrait" at bounding box center [641, 99] width 136 height 18
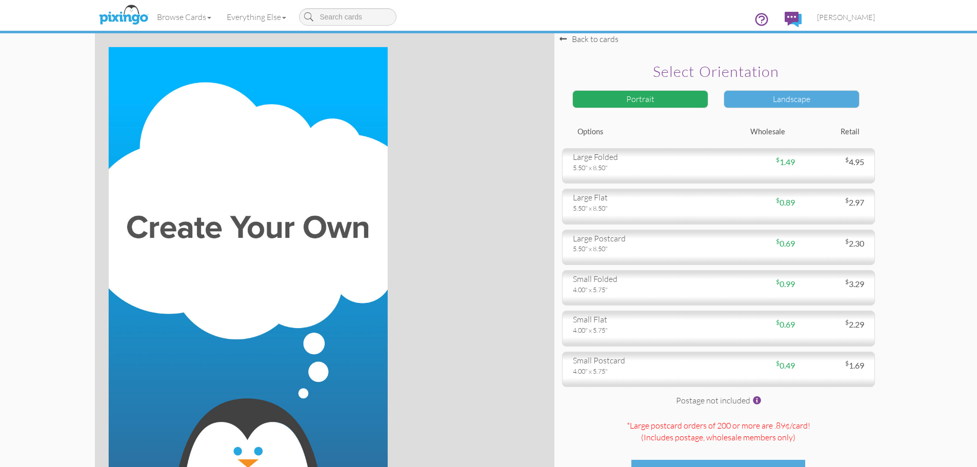
click at [758, 92] on div "Landscape" at bounding box center [792, 99] width 136 height 18
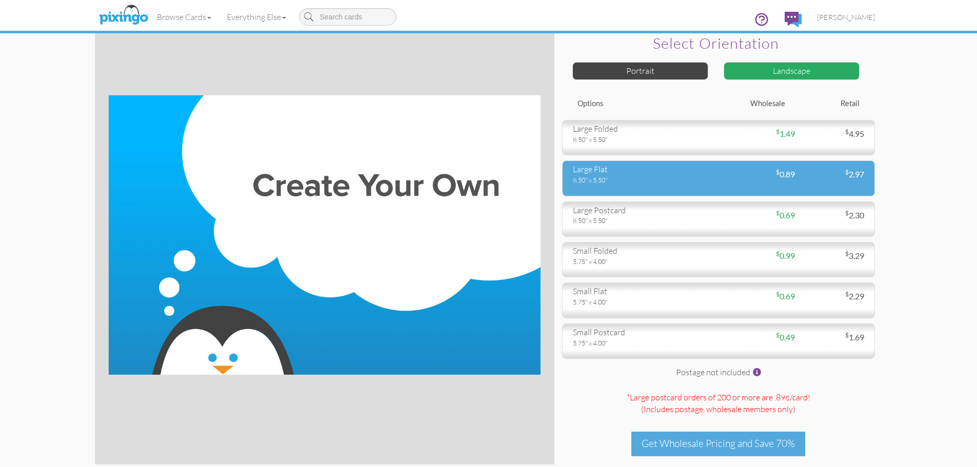
scroll to position [51, 0]
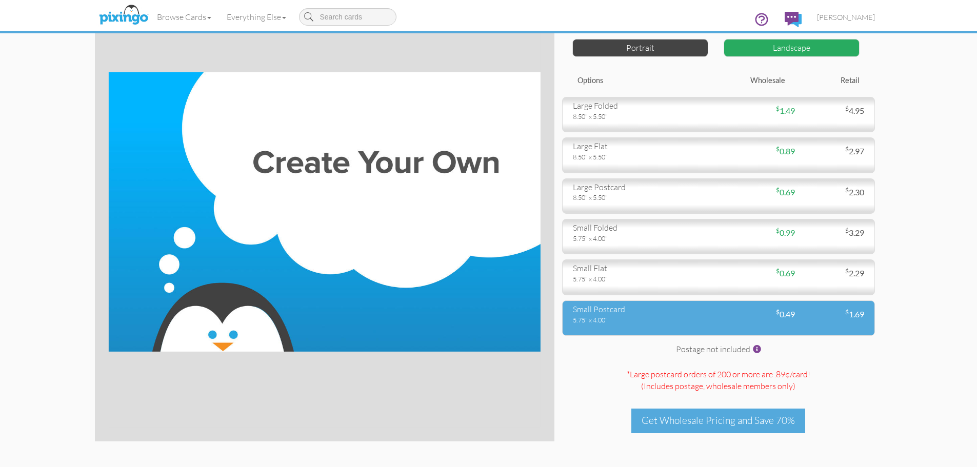
click at [743, 315] on div "$ 0.49" at bounding box center [757, 315] width 77 height 12
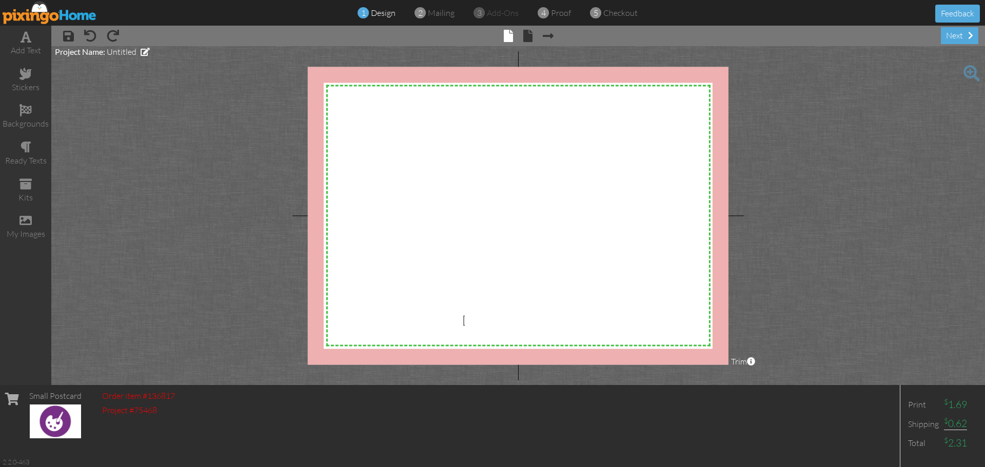
drag, startPoint x: 464, startPoint y: 316, endPoint x: 467, endPoint y: 328, distance: 12.2
click at [463, 326] on div "X X X X X X X X X X X X X X X X X X X X X X X X X X X X X X X X X X X X X X X X…" at bounding box center [518, 216] width 421 height 298
drag, startPoint x: 459, startPoint y: 329, endPoint x: 768, endPoint y: 221, distance: 327.6
click at [769, 221] on project-studio-wrapper "X X X X X X X X X X X X X X X X X X X X X X X X X X X X X X X X X X X X X X X X…" at bounding box center [518, 215] width 934 height 339
